Goal: Information Seeking & Learning: Find specific fact

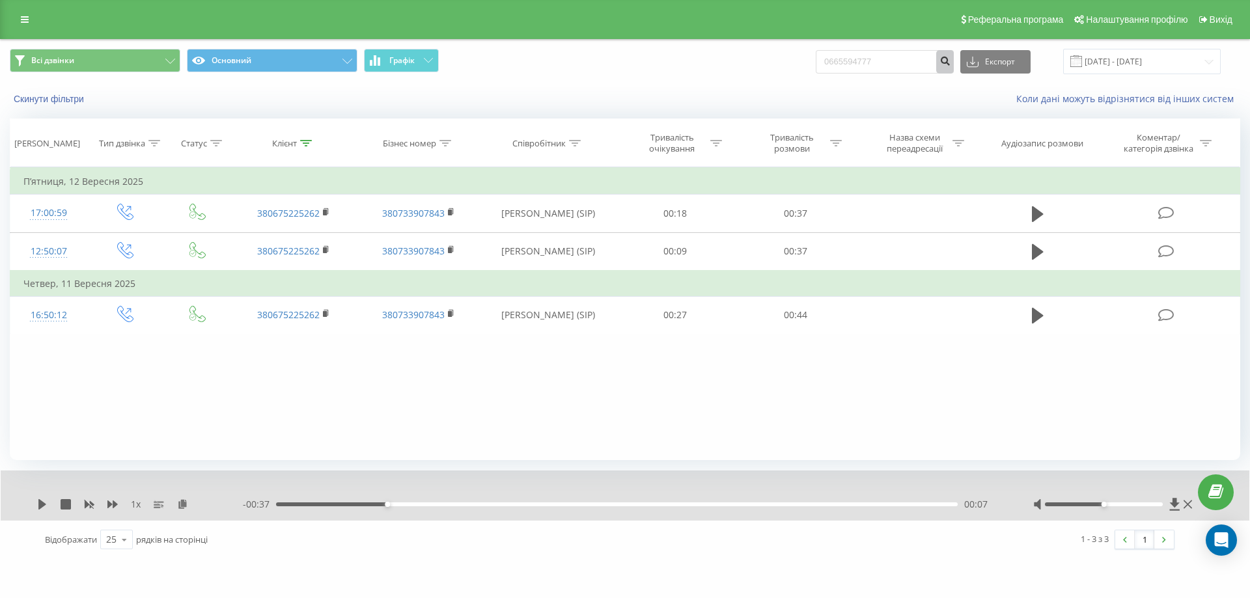
drag, startPoint x: 948, startPoint y: 65, endPoint x: 958, endPoint y: 63, distance: 10.6
click at [953, 63] on form "0665594777" at bounding box center [884, 61] width 138 height 23
type input "0665594777"
click at [950, 63] on icon "submit" at bounding box center [944, 59] width 11 height 8
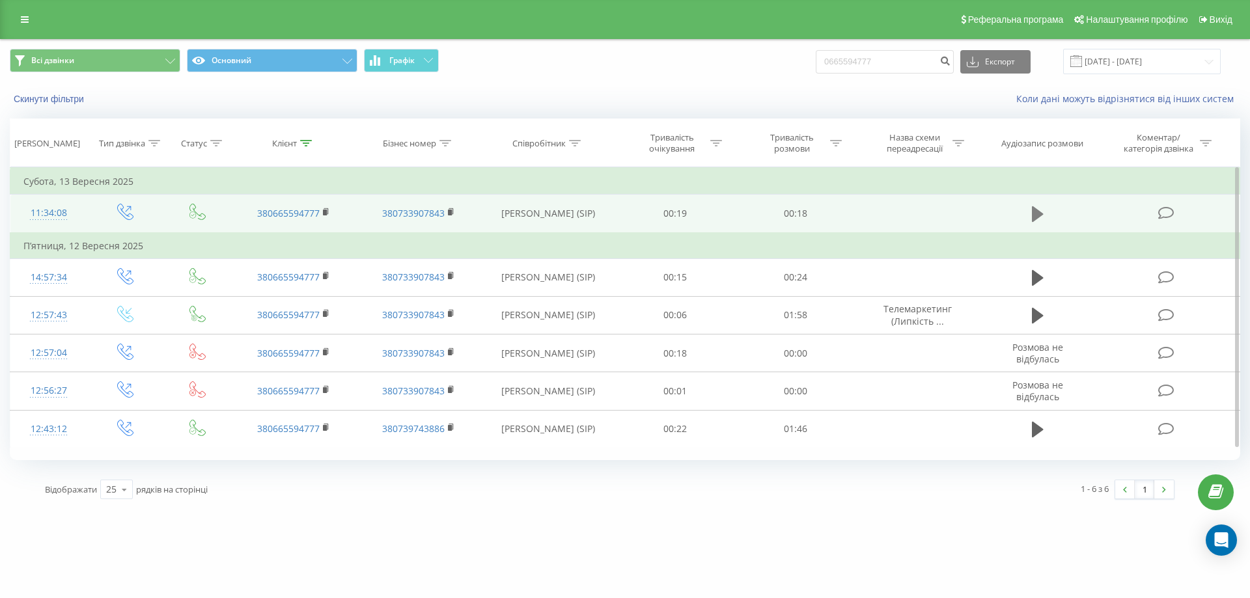
click at [1032, 212] on icon at bounding box center [1038, 214] width 12 height 16
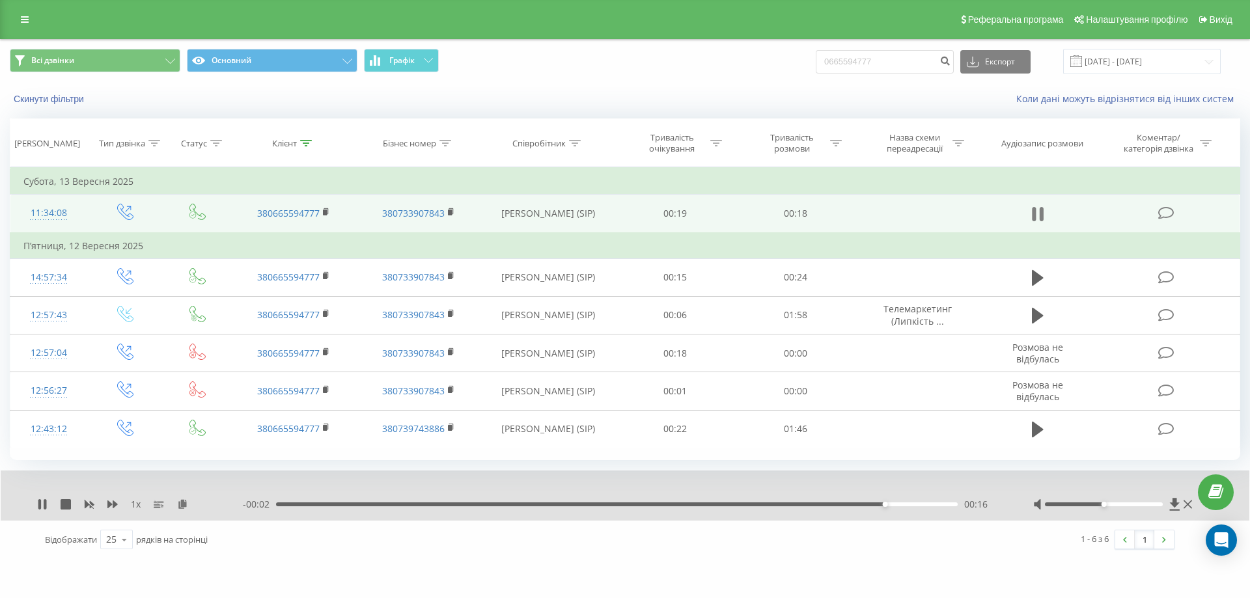
click at [1041, 213] on icon at bounding box center [1041, 214] width 4 height 14
drag, startPoint x: 899, startPoint y: 61, endPoint x: 797, endPoint y: 70, distance: 102.0
click at [797, 70] on div "Всі дзвінки Основний Графік 0665594777 Експорт .csv .xls .xlsx 22.06.2025 - 22.…" at bounding box center [625, 61] width 1230 height 25
paste input "0638550888"
type input "0638550888"
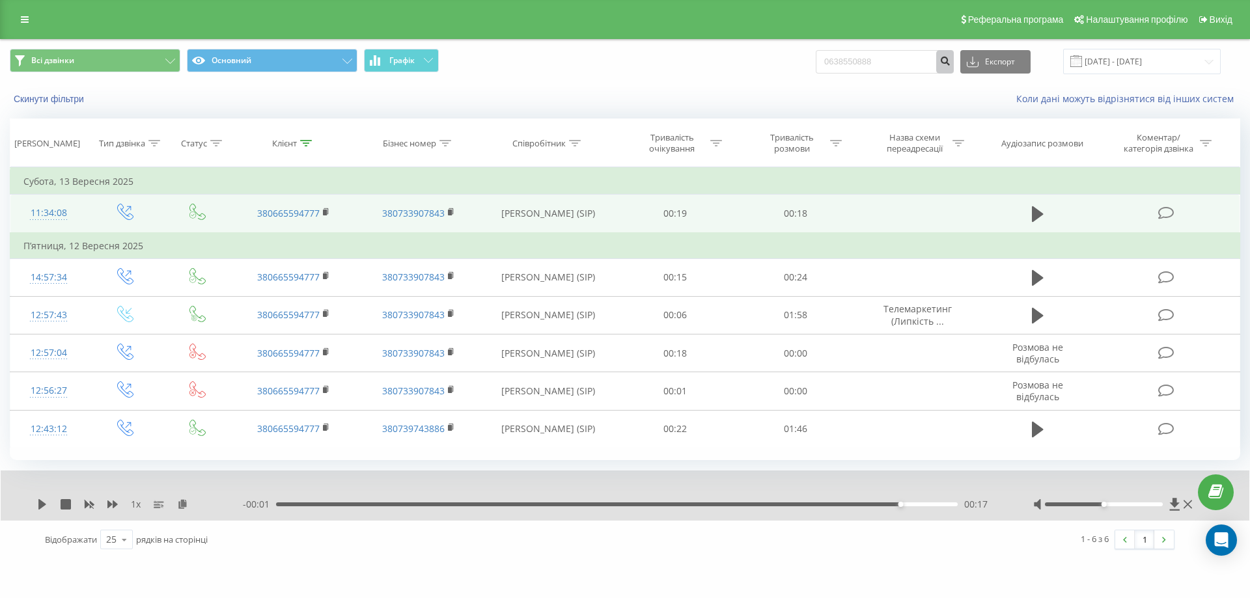
click at [953, 70] on button "submit" at bounding box center [945, 61] width 18 height 23
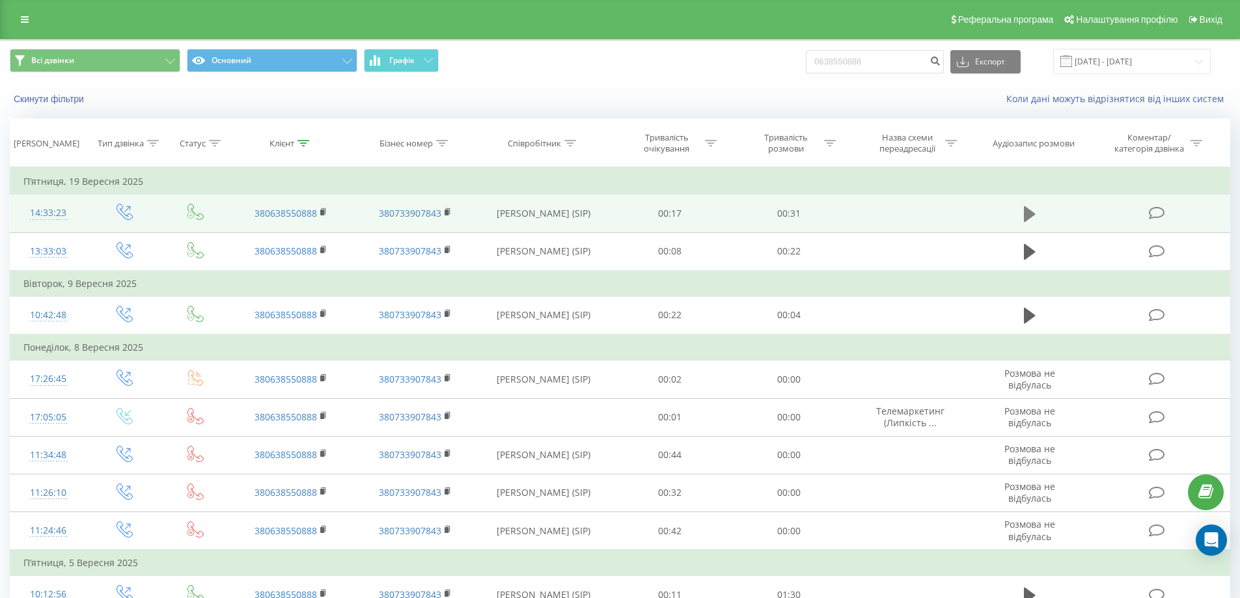
click at [1027, 211] on icon at bounding box center [1030, 214] width 12 height 16
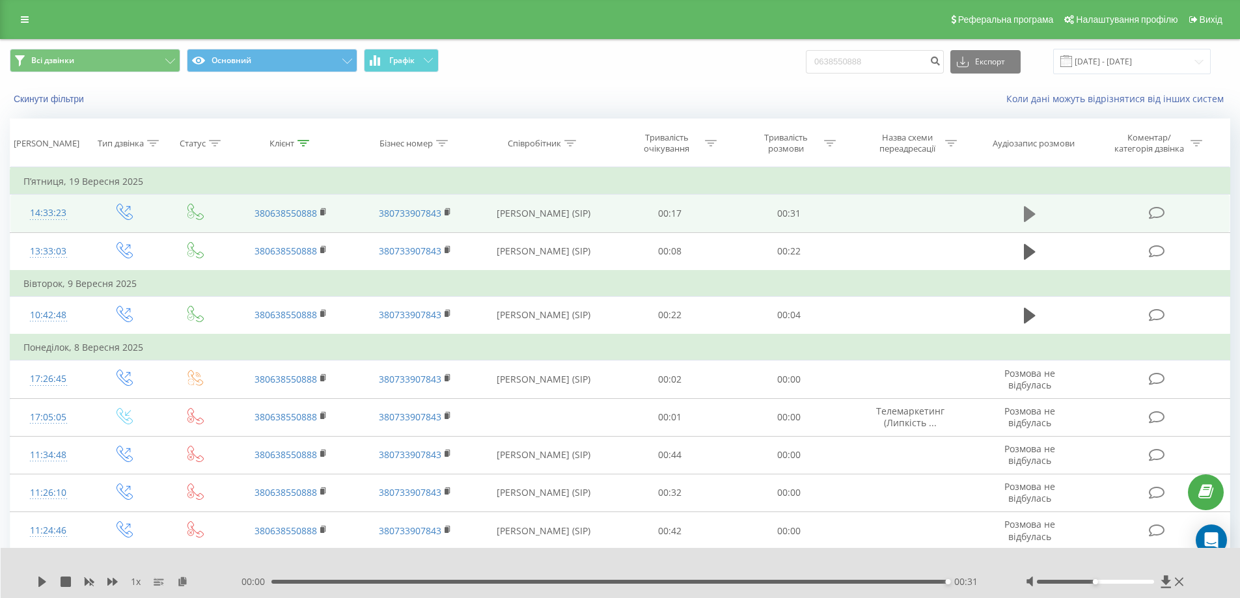
click at [1030, 216] on icon at bounding box center [1030, 214] width 12 height 16
click at [668, 581] on div "00:31" at bounding box center [609, 582] width 677 height 4
click at [40, 586] on icon at bounding box center [42, 582] width 8 height 10
drag, startPoint x: 892, startPoint y: 63, endPoint x: 802, endPoint y: 77, distance: 90.9
click at [802, 77] on div "Всі дзвінки Основний Графік 0638550888 Експорт .csv .xls .xlsx 22.06.2025 - 22.…" at bounding box center [620, 62] width 1239 height 44
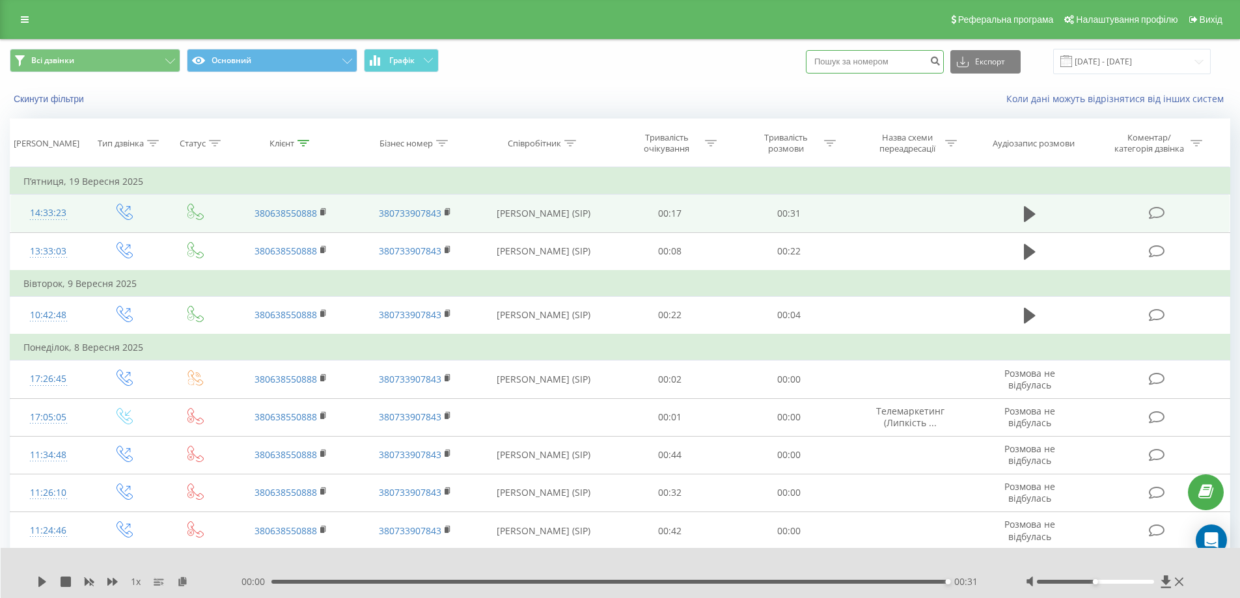
paste input "0976027607"
type input "0976027607"
click at [940, 60] on icon "submit" at bounding box center [934, 59] width 11 height 8
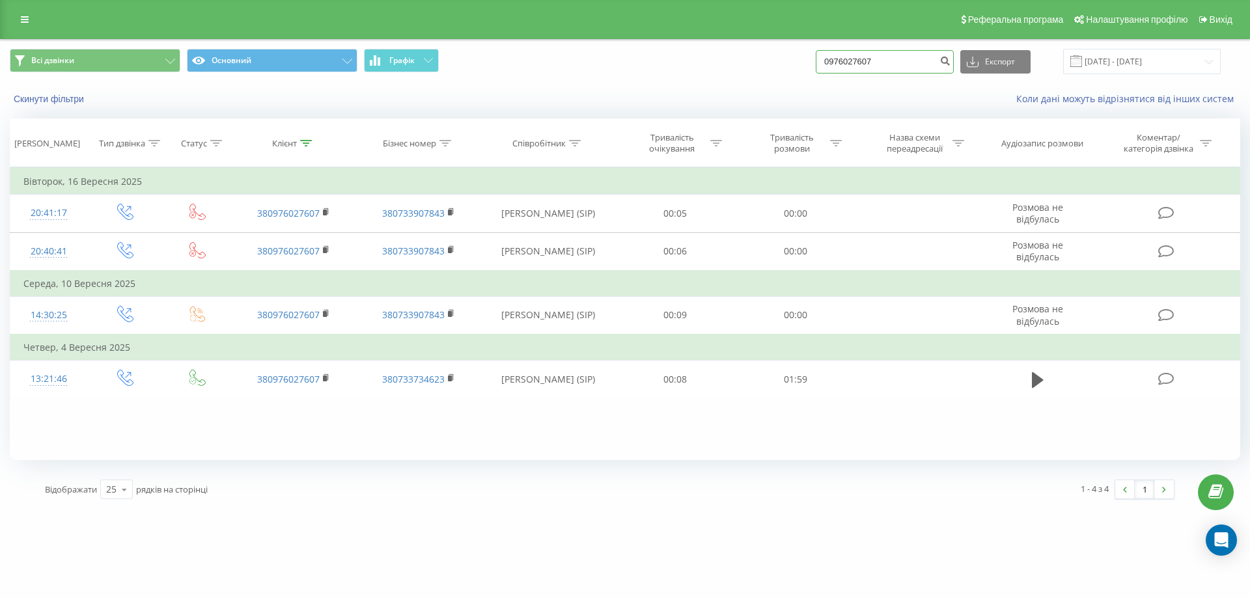
drag, startPoint x: 896, startPoint y: 62, endPoint x: 771, endPoint y: 67, distance: 125.7
click at [771, 67] on div "Всі дзвінки Основний Графік 0976027607 Експорт .csv .xls .xlsx 22.06.2025 - 22.…" at bounding box center [625, 61] width 1230 height 25
paste input "0994685159"
type input "0994685159"
click at [950, 61] on icon "submit" at bounding box center [944, 59] width 11 height 8
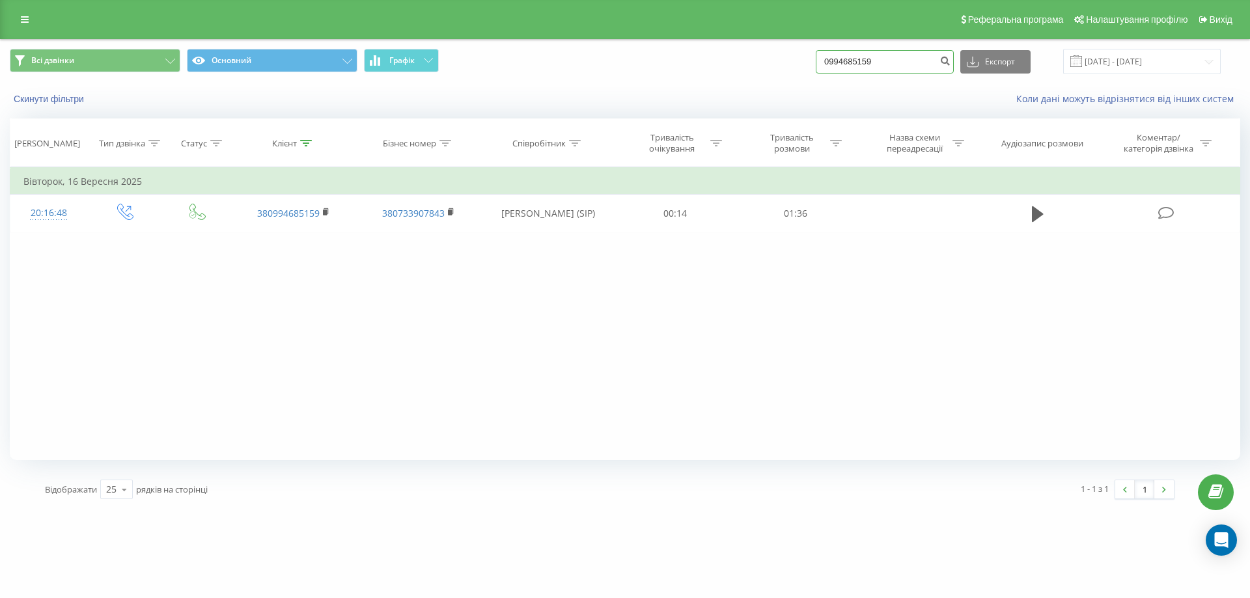
drag, startPoint x: 910, startPoint y: 68, endPoint x: 787, endPoint y: 59, distance: 123.3
click at [787, 59] on div "Всі дзвінки Основний Графік 0994685159 Експорт .csv .xls .xlsx 22.06.2025 - 22.…" at bounding box center [625, 61] width 1230 height 25
paste input "0668706396"
type input "0668706396"
click at [953, 68] on button "submit" at bounding box center [945, 61] width 18 height 23
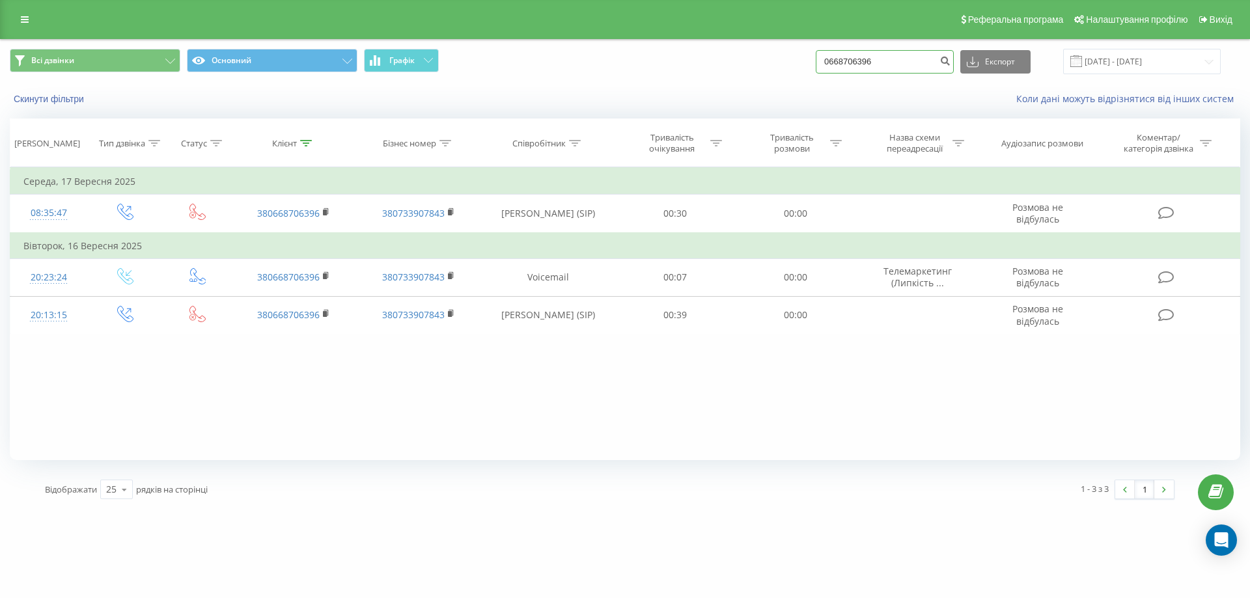
drag, startPoint x: 911, startPoint y: 60, endPoint x: 787, endPoint y: 72, distance: 124.3
click at [787, 72] on div "Всі дзвінки Основний Графік 0668706396 Експорт .csv .xls .xlsx 22.06.2025 - 22.…" at bounding box center [625, 61] width 1230 height 25
paste input "380985195805"
type input "380985195805"
click at [953, 66] on button "submit" at bounding box center [945, 61] width 18 height 23
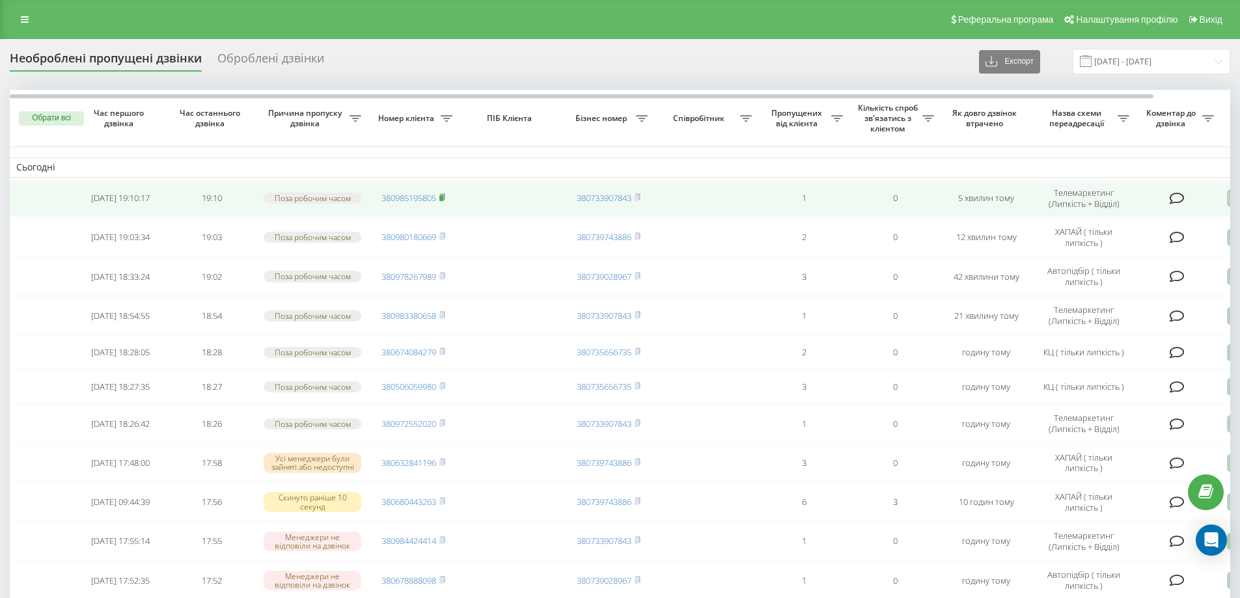
click at [443, 195] on icon at bounding box center [442, 197] width 5 height 6
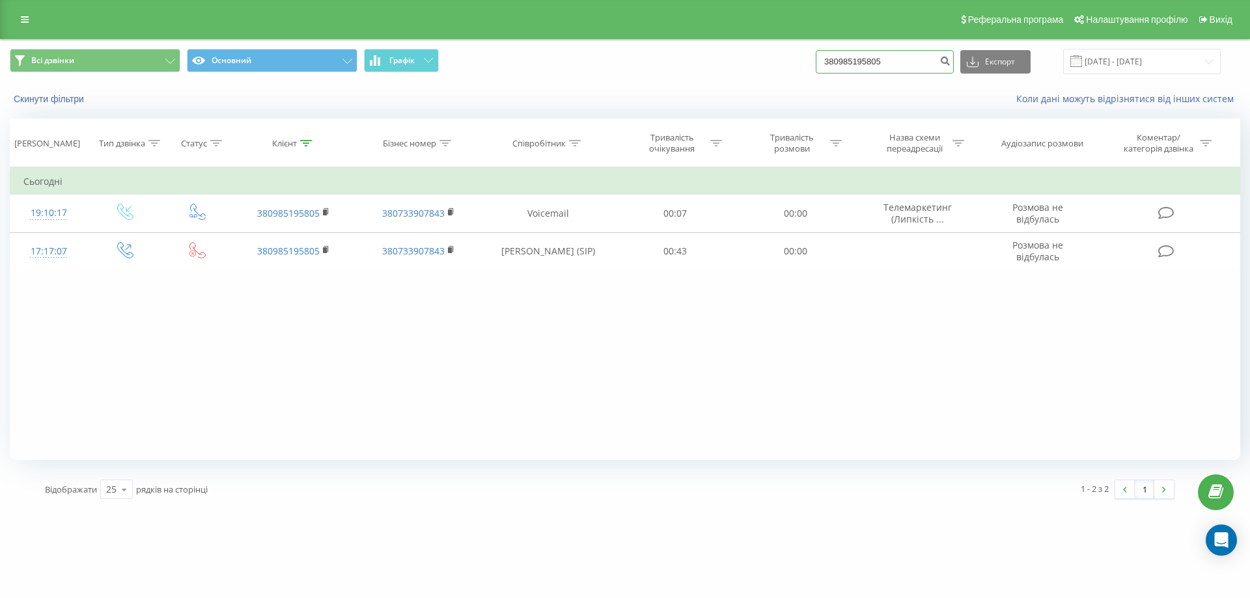
drag, startPoint x: 930, startPoint y: 58, endPoint x: 774, endPoint y: 75, distance: 157.1
click at [774, 75] on div "Всі дзвінки Основний Графік 380985195805 Експорт .csv .xls .xlsx [DATE] - [DATE]" at bounding box center [625, 62] width 1248 height 44
paste input "0677200899"
type input "0677200899"
click at [950, 63] on icon "submit" at bounding box center [944, 59] width 11 height 8
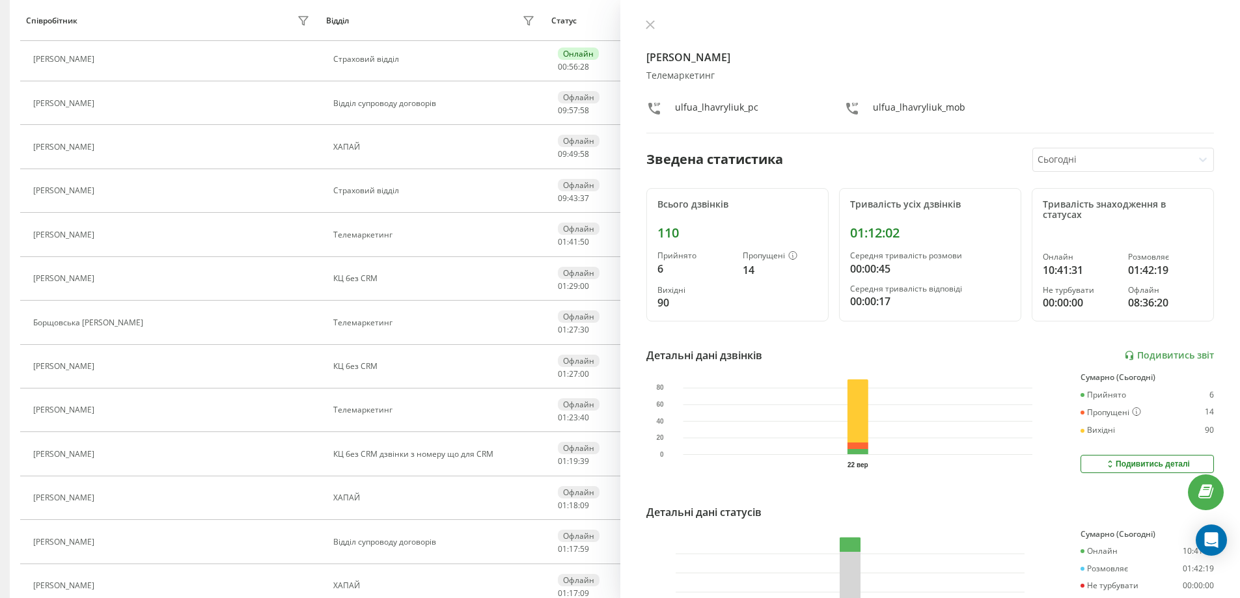
scroll to position [568, 0]
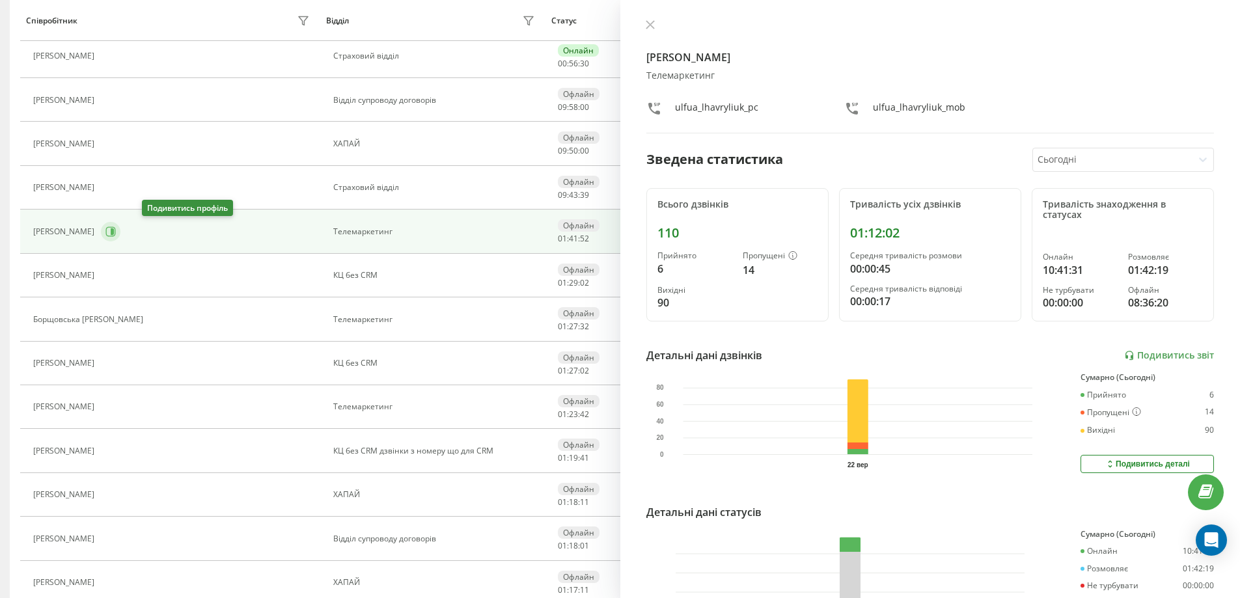
click at [114, 232] on icon at bounding box center [112, 231] width 3 height 7
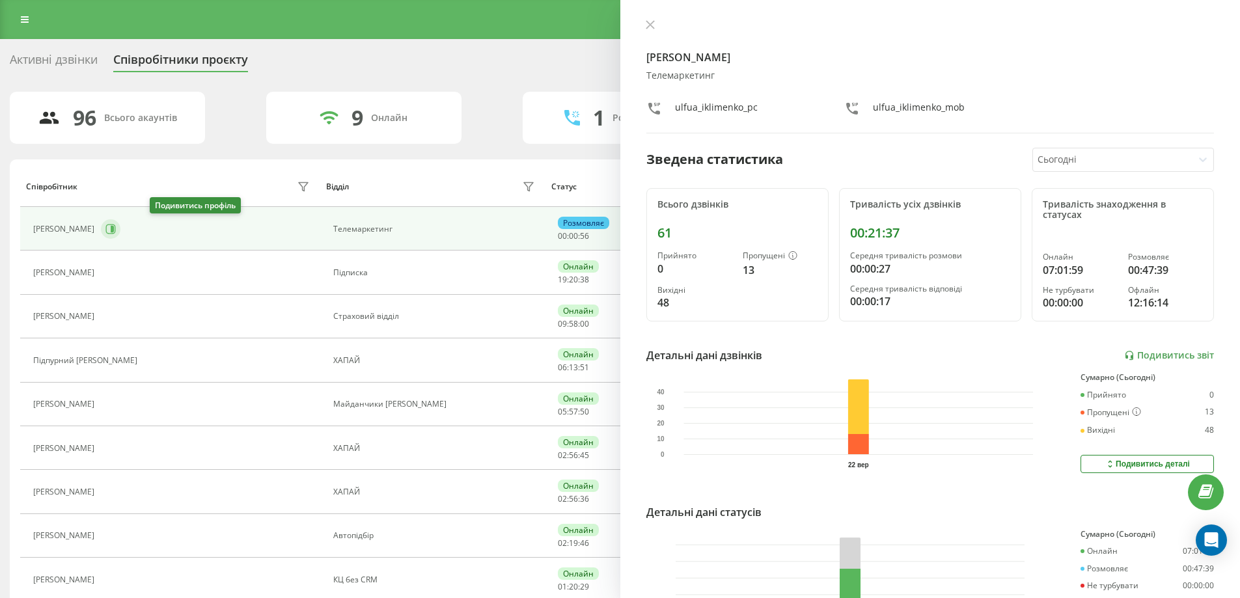
click at [116, 231] on icon at bounding box center [111, 229] width 10 height 10
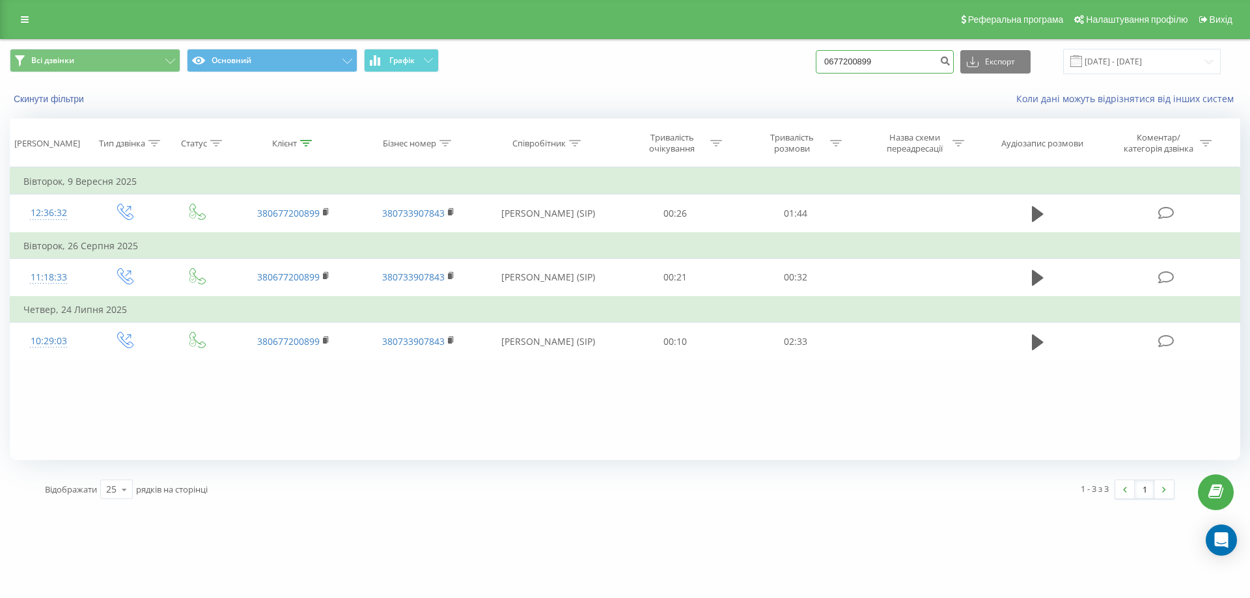
drag, startPoint x: 903, startPoint y: 61, endPoint x: 770, endPoint y: 86, distance: 135.2
click at [770, 86] on div "Всі дзвінки Основний Графік 0677200899 Експорт .csv .xls .xlsx 22.06.2025 - 22.…" at bounding box center [625, 77] width 1248 height 75
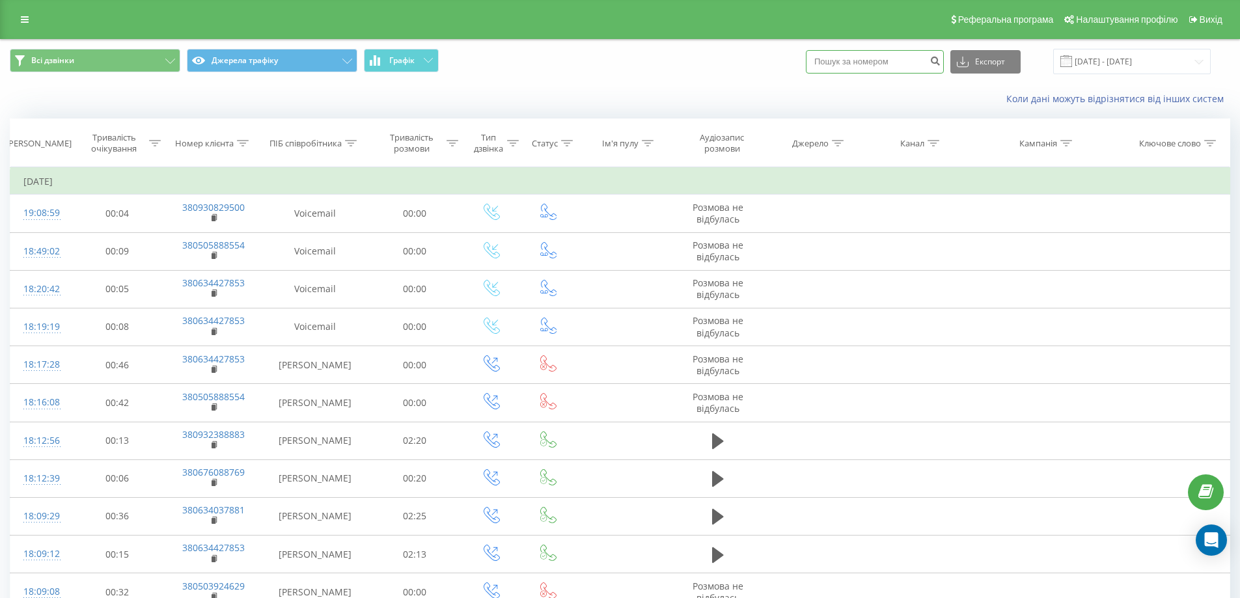
paste input "0673491414"
type input "0673491414"
click at [940, 63] on icon "submit" at bounding box center [934, 59] width 11 height 8
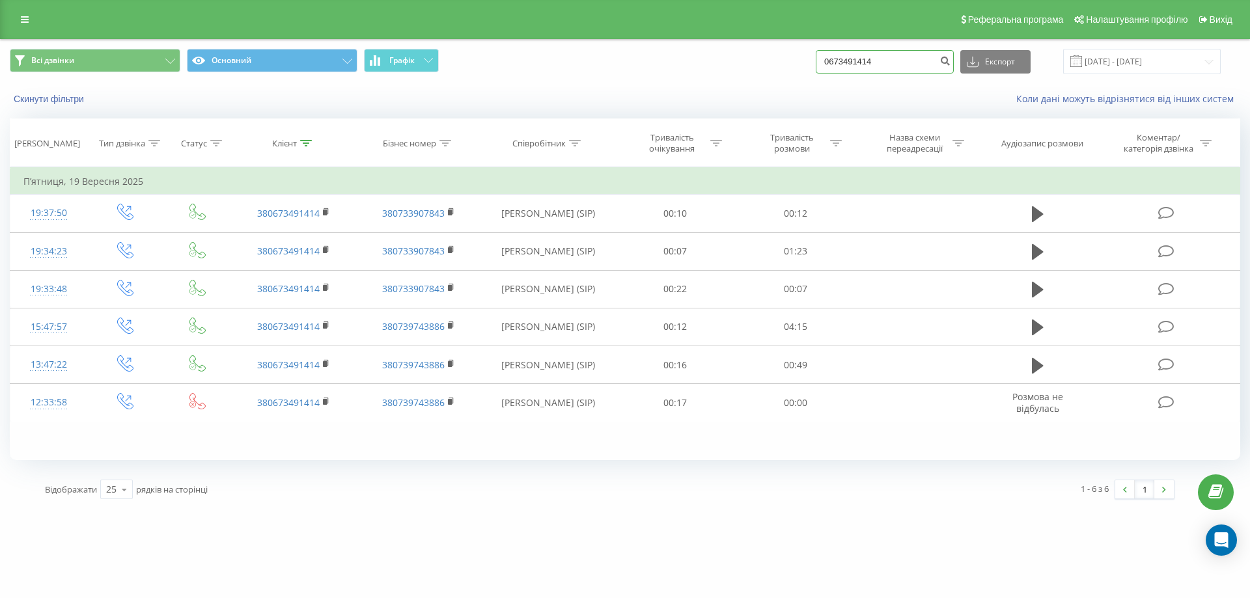
drag, startPoint x: 909, startPoint y: 64, endPoint x: 752, endPoint y: 85, distance: 157.6
click at [752, 85] on div "Всі дзвінки Основний Графік 0673491414 Експорт .csv .xls .xlsx [DATE] - [DATE] …" at bounding box center [625, 77] width 1248 height 75
